Goal: Find specific page/section: Find specific page/section

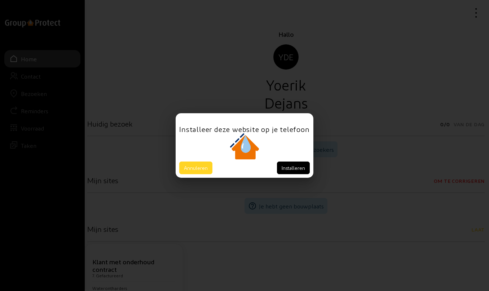
click at [195, 167] on button "Annuleren" at bounding box center [195, 167] width 33 height 13
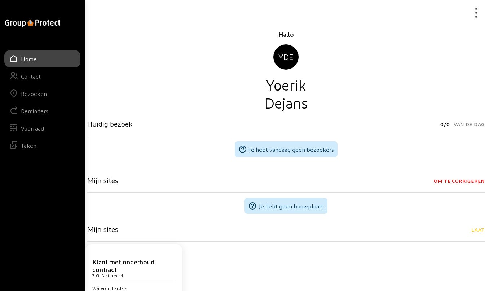
click at [41, 94] on div "Bezoeken" at bounding box center [34, 93] width 26 height 7
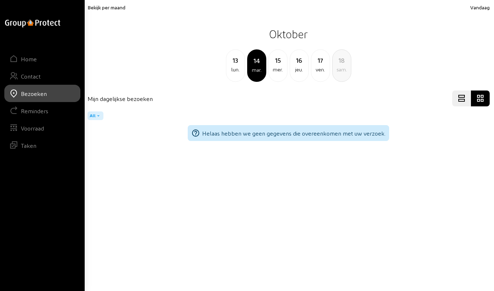
click at [237, 65] on div "13" at bounding box center [235, 60] width 18 height 10
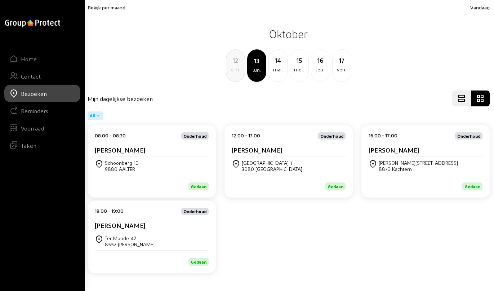
click at [129, 153] on cam-card-title "[PERSON_NAME]" at bounding box center [120, 150] width 50 height 8
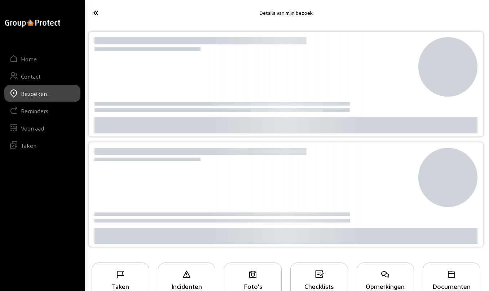
click at [129, 153] on div at bounding box center [200, 151] width 212 height 7
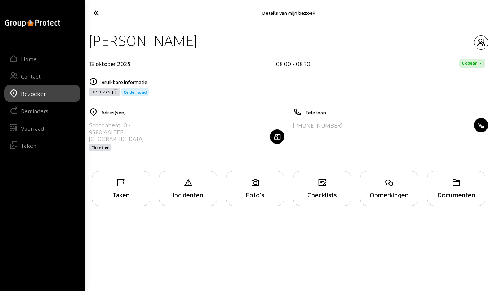
drag, startPoint x: 90, startPoint y: 40, endPoint x: 220, endPoint y: 43, distance: 129.7
click at [197, 43] on div "[PERSON_NAME]" at bounding box center [143, 40] width 108 height 18
copy div "[PERSON_NAME]"
drag, startPoint x: 89, startPoint y: 125, endPoint x: 126, endPoint y: 125, distance: 37.1
click at [126, 125] on div "Schoonberg 10 -" at bounding box center [116, 124] width 55 height 7
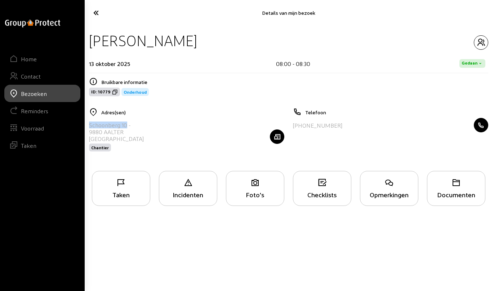
copy div "Schoonberg 10"
click at [98, 12] on icon at bounding box center [117, 12] width 55 height 13
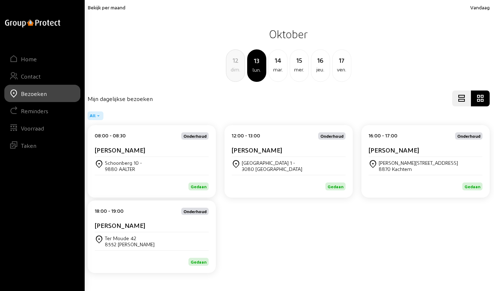
click at [267, 156] on div "[PERSON_NAME]" at bounding box center [289, 151] width 114 height 11
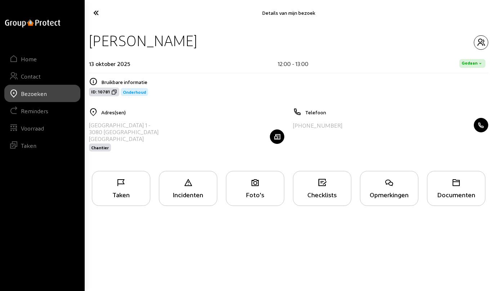
drag, startPoint x: 90, startPoint y: 40, endPoint x: 189, endPoint y: 40, distance: 99.1
click at [189, 40] on div "[PERSON_NAME]" at bounding box center [143, 40] width 108 height 18
copy div "[PERSON_NAME]"
drag, startPoint x: 89, startPoint y: 123, endPoint x: 139, endPoint y: 124, distance: 50.8
click at [139, 124] on div "[GEOGRAPHIC_DATA] 1 -" at bounding box center [124, 124] width 70 height 7
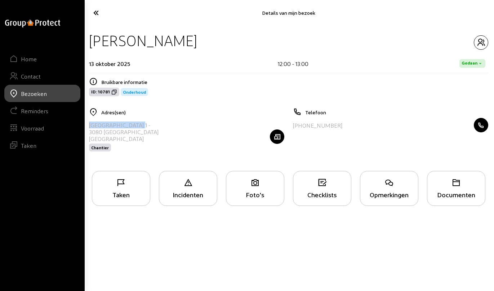
copy div "[STREET_ADDRESS]"
click at [98, 14] on icon at bounding box center [117, 12] width 55 height 13
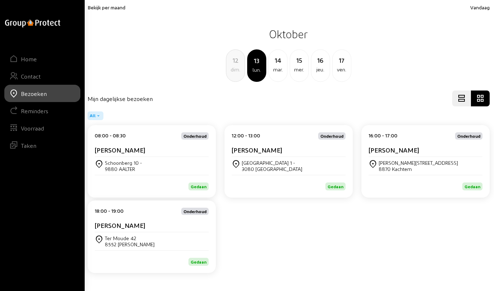
click at [395, 157] on div "[PERSON_NAME][STREET_ADDRESS]" at bounding box center [426, 166] width 114 height 18
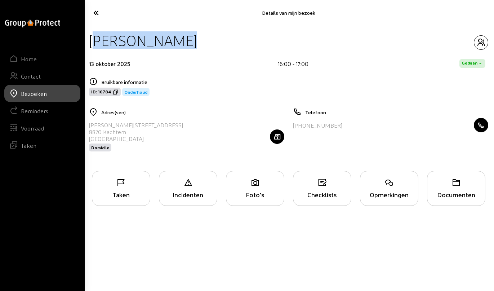
drag, startPoint x: 90, startPoint y: 42, endPoint x: 200, endPoint y: 43, distance: 110.2
click at [200, 43] on div "[PERSON_NAME]" at bounding box center [288, 40] width 399 height 18
copy div "[PERSON_NAME]"
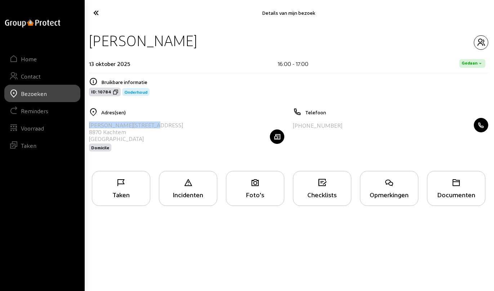
drag, startPoint x: 89, startPoint y: 123, endPoint x: 153, endPoint y: 125, distance: 64.1
click at [153, 125] on div "[PERSON_NAME][STREET_ADDRESS] Domicile" at bounding box center [186, 136] width 195 height 37
copy div "[PERSON_NAME][STREET_ADDRESS]"
click at [98, 11] on icon at bounding box center [117, 12] width 55 height 13
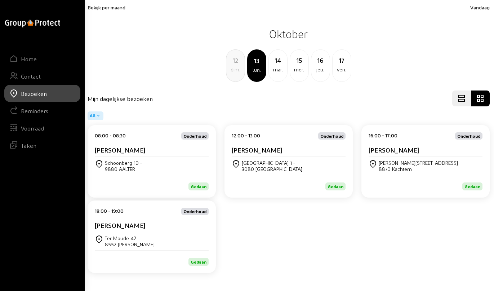
click at [140, 228] on div "[PERSON_NAME]" at bounding box center [152, 225] width 114 height 8
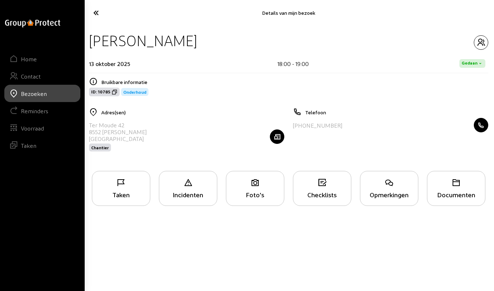
drag, startPoint x: 94, startPoint y: 41, endPoint x: 189, endPoint y: 39, distance: 95.9
click at [189, 39] on div "[PERSON_NAME]" at bounding box center [288, 40] width 399 height 18
copy div "[PERSON_NAME]"
click at [94, 13] on icon at bounding box center [117, 12] width 55 height 13
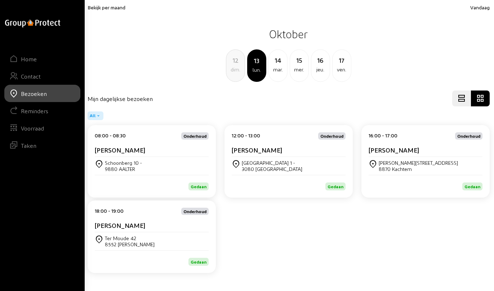
click at [102, 8] on span "Bekijk per maand" at bounding box center [107, 7] width 38 height 6
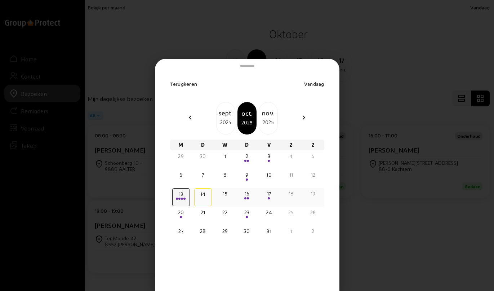
click at [245, 199] on span at bounding box center [245, 198] width 2 height 2
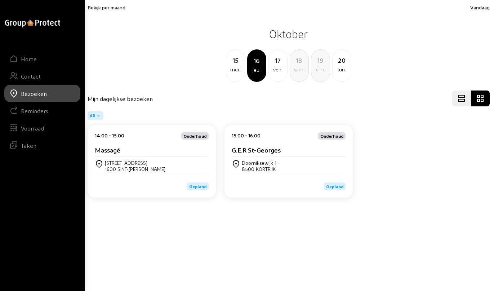
click at [112, 149] on cam-card-title "Massagé" at bounding box center [108, 150] width 26 height 8
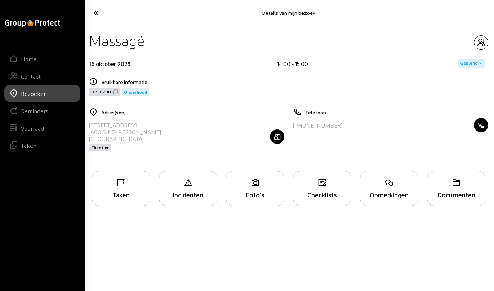
drag, startPoint x: 90, startPoint y: 125, endPoint x: 165, endPoint y: 131, distance: 75.2
click at [165, 131] on div "[GEOGRAPHIC_DATA], 492 1600 [GEOGRAPHIC_DATA][PERSON_NAME] België Chantier" at bounding box center [186, 136] width 195 height 37
click at [277, 137] on icon "button" at bounding box center [277, 136] width 14 height 7
click at [480, 43] on icon "button" at bounding box center [481, 42] width 14 height 9
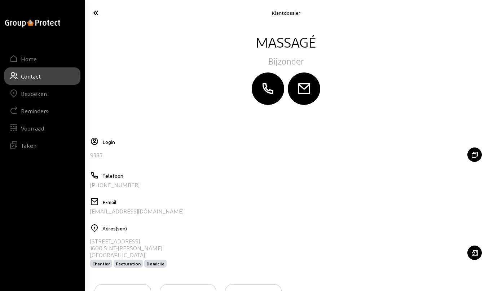
click at [94, 12] on icon at bounding box center [116, 12] width 55 height 13
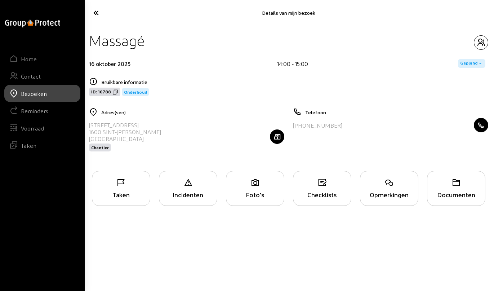
click at [265, 190] on div "Foto's" at bounding box center [255, 188] width 58 height 35
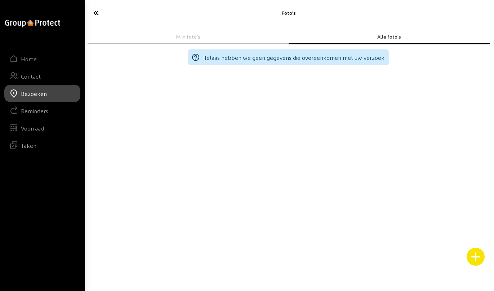
click at [36, 93] on div "Bezoeken" at bounding box center [34, 93] width 26 height 7
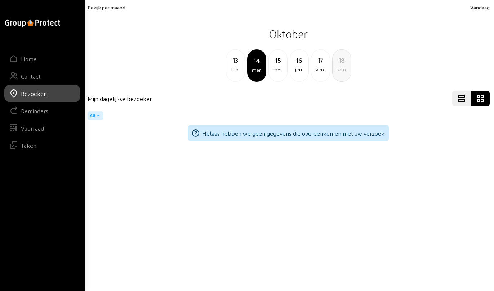
click at [106, 9] on span "Bekijk per maand" at bounding box center [107, 7] width 38 height 6
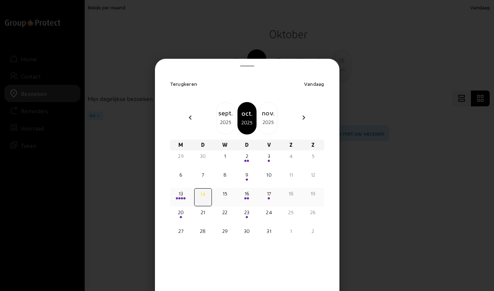
click at [247, 196] on div "16" at bounding box center [247, 193] width 16 height 7
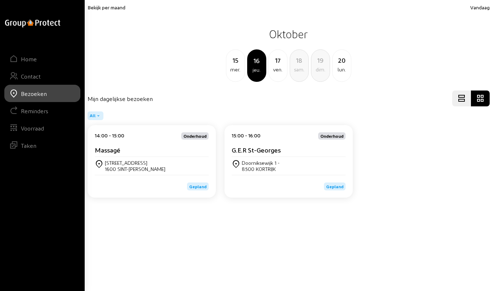
click at [263, 147] on cam-card-title "G.E.R St-Georges" at bounding box center [256, 150] width 49 height 8
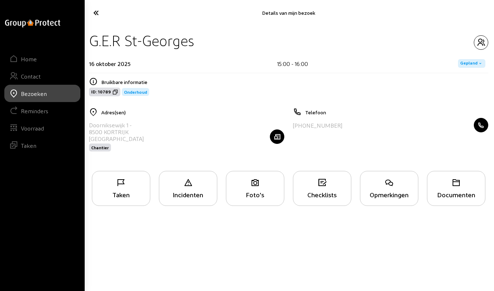
click at [390, 189] on div "Opmerkingen" at bounding box center [389, 188] width 58 height 35
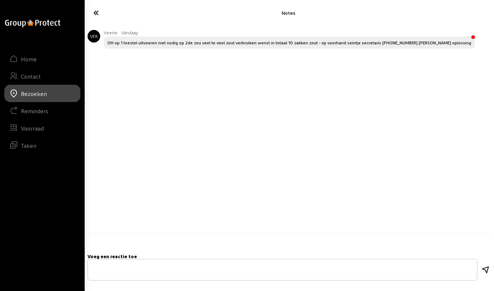
click at [94, 12] on icon at bounding box center [117, 12] width 55 height 13
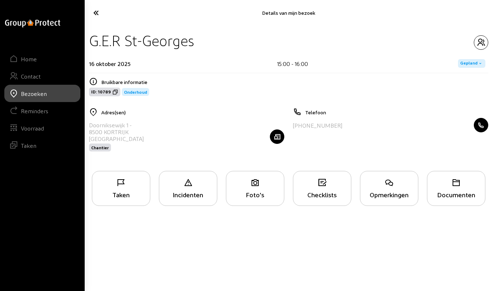
click at [96, 13] on icon at bounding box center [117, 12] width 55 height 13
